Goal: Task Accomplishment & Management: Complete application form

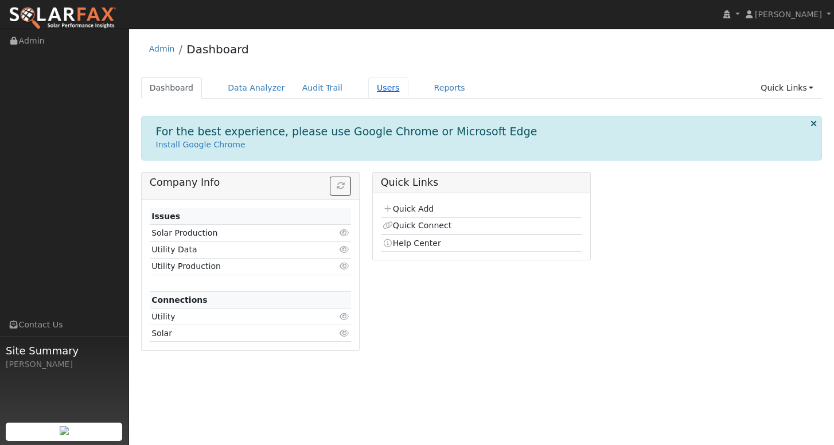
click at [383, 92] on link "Users" at bounding box center [388, 87] width 40 height 21
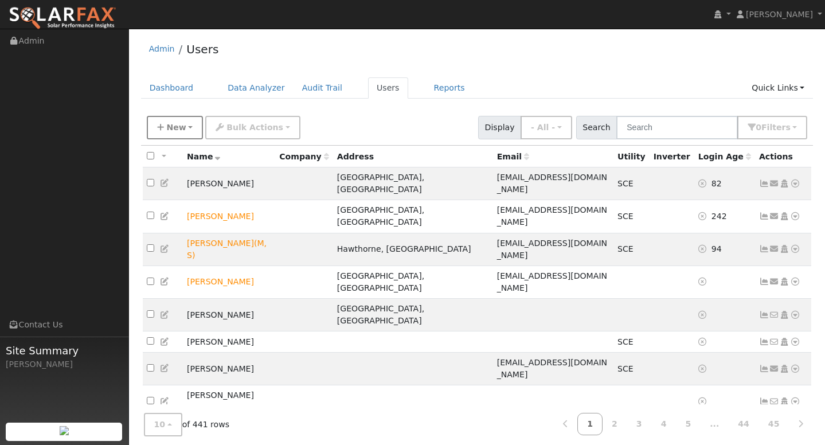
click at [188, 131] on button "New" at bounding box center [175, 128] width 57 height 24
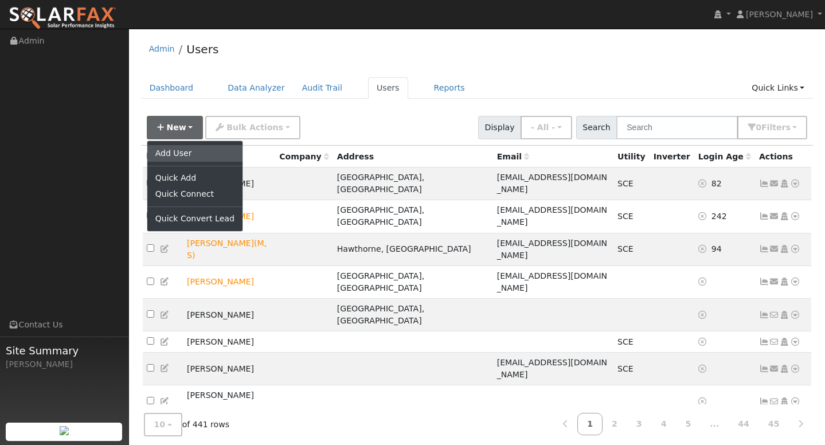
click at [174, 149] on link "Add User" at bounding box center [194, 153] width 95 height 16
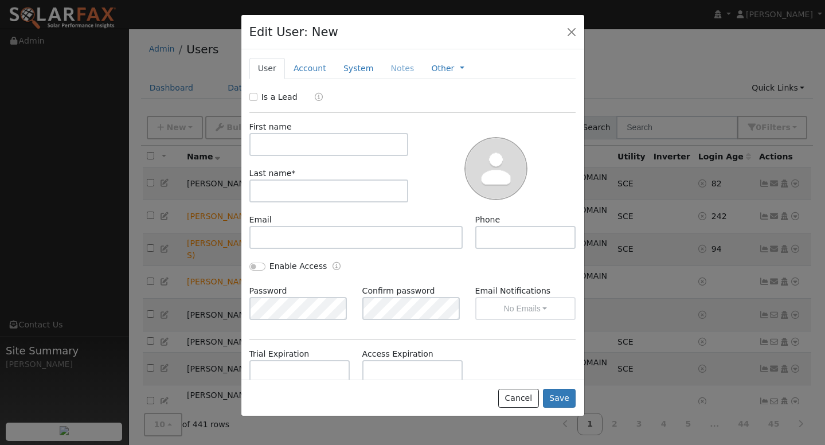
click at [287, 223] on div "Email" at bounding box center [356, 231] width 226 height 35
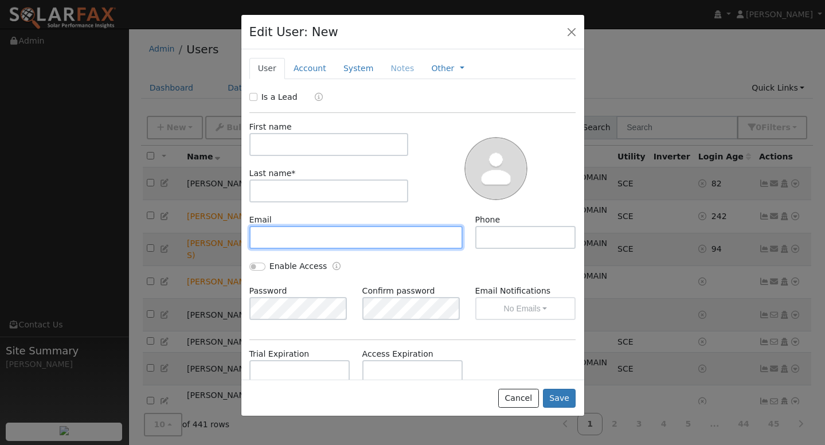
paste input "marcosv0921@gmail.com"
type input "marcosv0921@gmail.com"
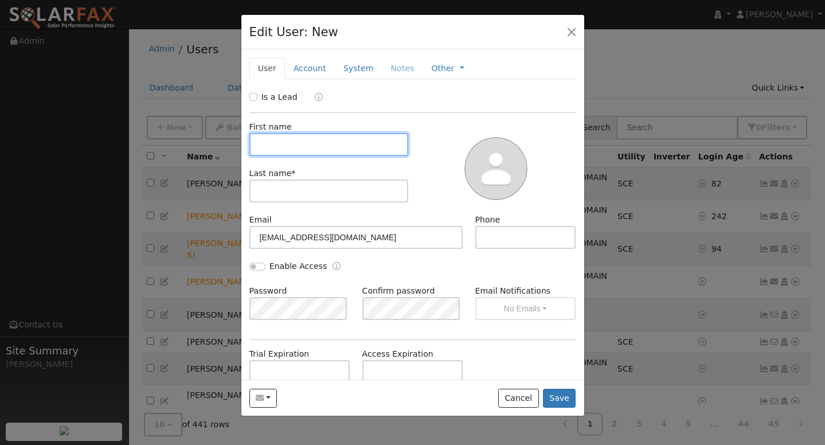
click at [305, 149] on input "text" at bounding box center [328, 144] width 159 height 23
type input "MARCOS"
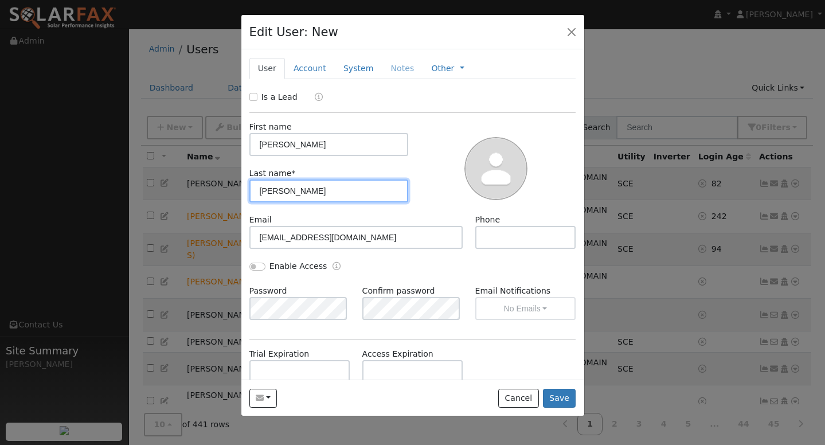
type input "VAZQUEZ"
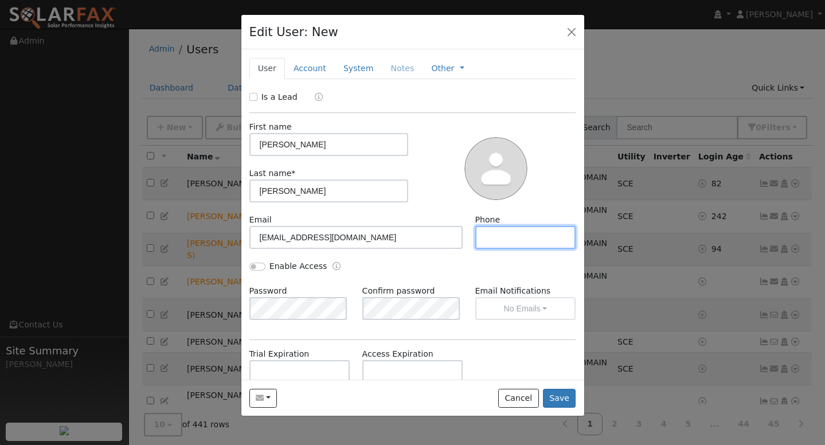
paste input "9092360002"
type input "9092360002"
click at [567, 399] on button "Save" at bounding box center [559, 398] width 33 height 19
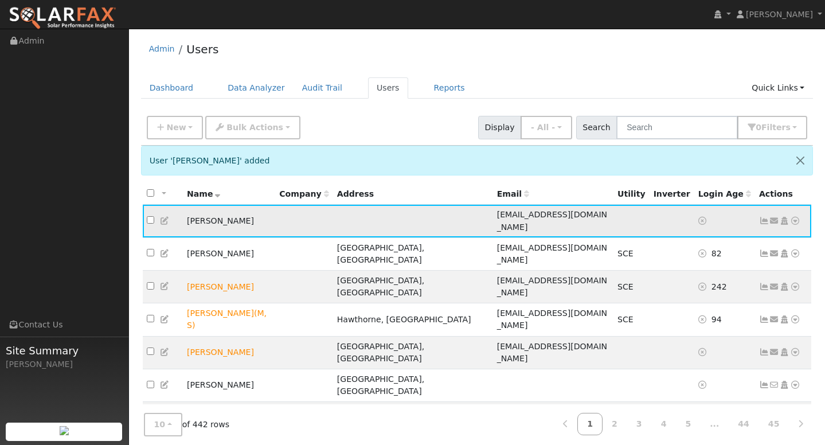
click at [798, 217] on icon at bounding box center [795, 221] width 10 height 8
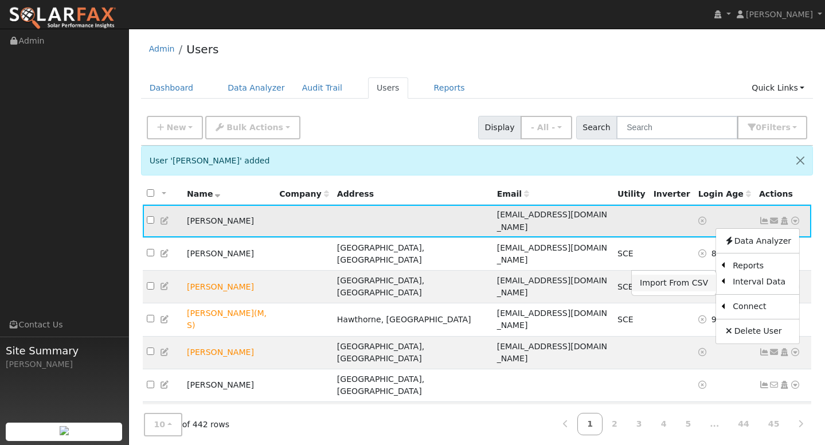
click at [697, 276] on link "Import From CSV" at bounding box center [674, 283] width 84 height 16
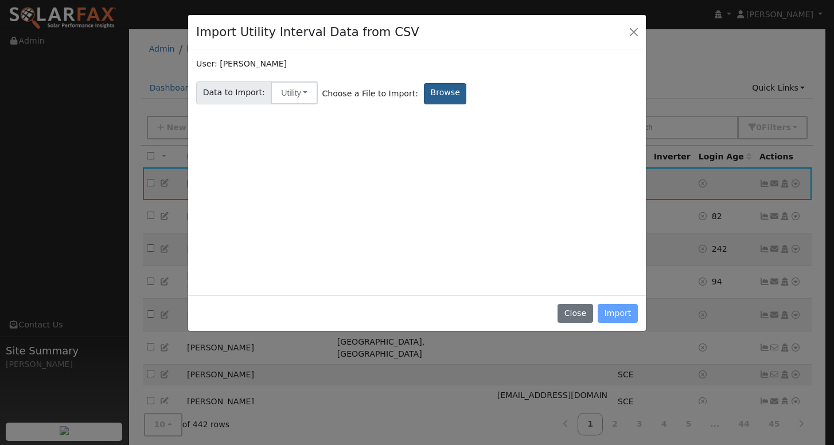
click at [430, 89] on label "Browse" at bounding box center [445, 93] width 42 height 21
click at [0, 0] on input "Browse" at bounding box center [0, 0] width 0 height 0
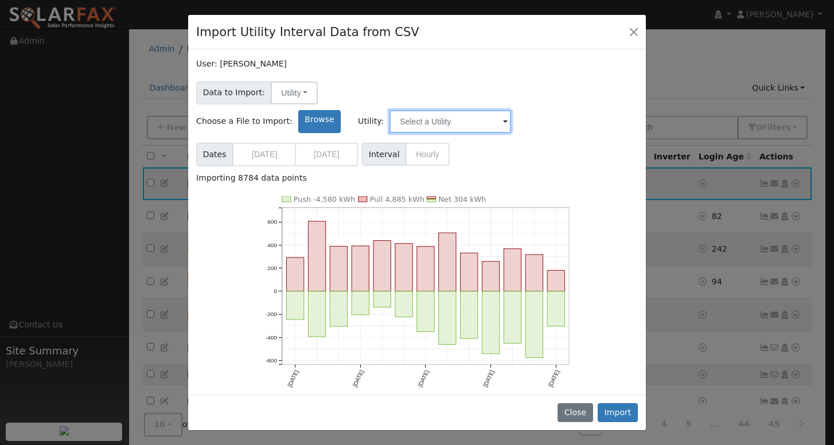
click at [511, 110] on input "text" at bounding box center [450, 121] width 122 height 23
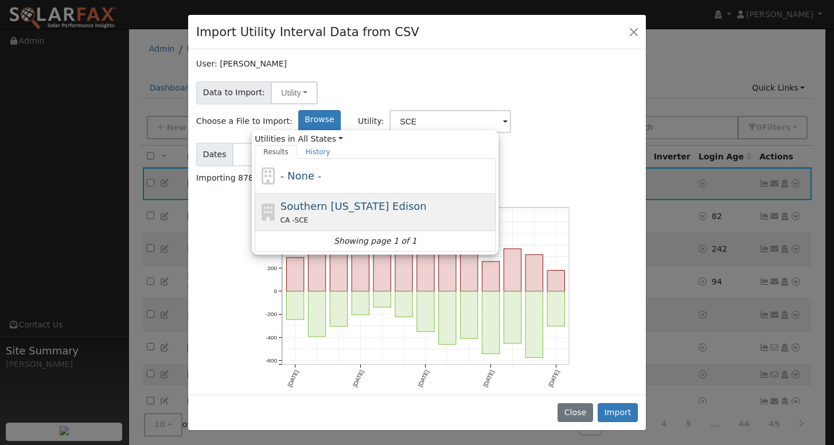
click at [493, 198] on div "Southern California Edison CA - SCE" at bounding box center [386, 212] width 213 height 28
type input "Southern California Edison"
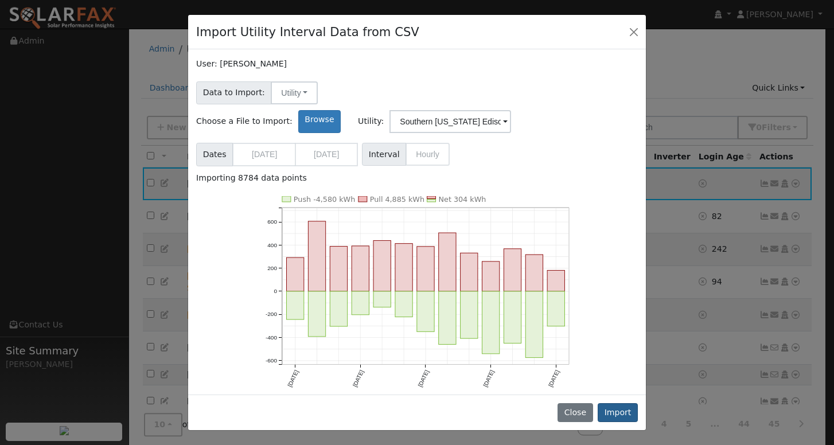
click at [623, 416] on button "Import" at bounding box center [618, 412] width 40 height 19
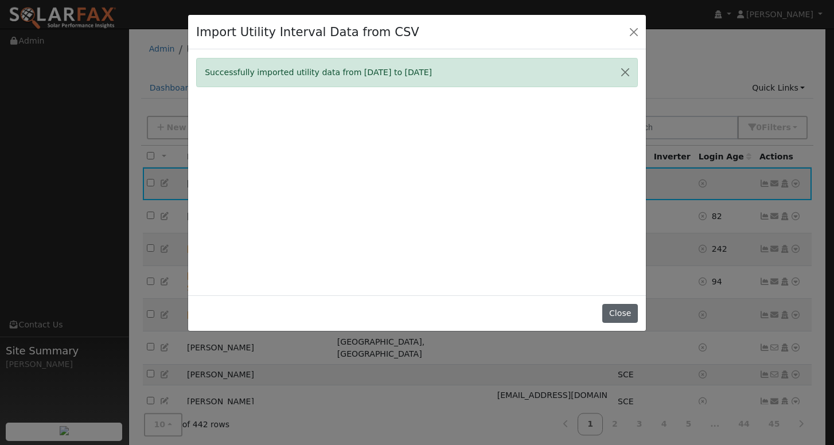
click at [627, 319] on button "Close" at bounding box center [619, 313] width 35 height 19
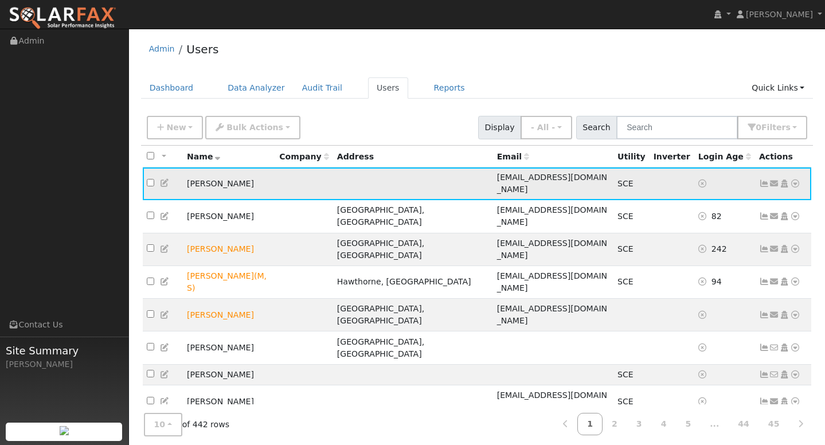
click at [765, 180] on icon at bounding box center [764, 183] width 10 height 8
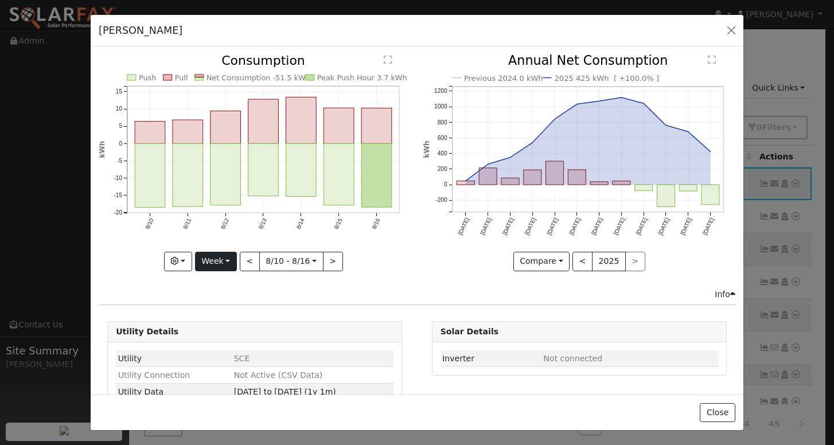
click at [229, 258] on button "Week" at bounding box center [216, 261] width 42 height 19
click at [227, 332] on link "Year" at bounding box center [236, 333] width 80 height 16
type input "2024-08-01"
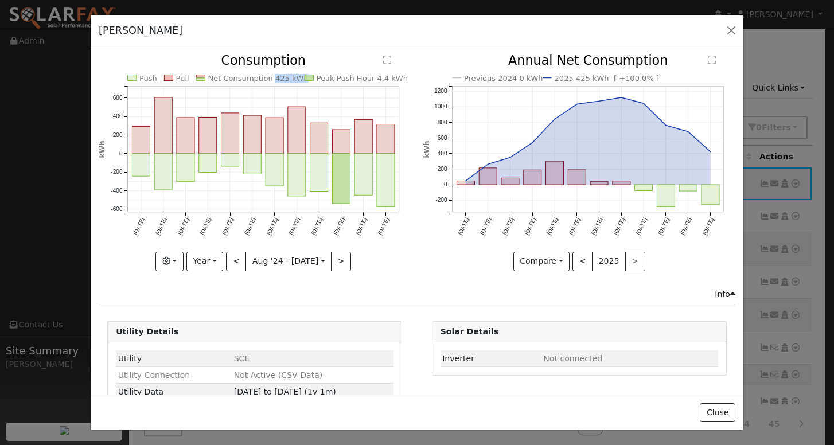
copy text "425 kWh"
drag, startPoint x: 265, startPoint y: 79, endPoint x: 294, endPoint y: 80, distance: 28.7
click at [294, 80] on text "Net Consumption 425 kWh" at bounding box center [258, 78] width 100 height 9
